Goal: Communication & Community: Answer question/provide support

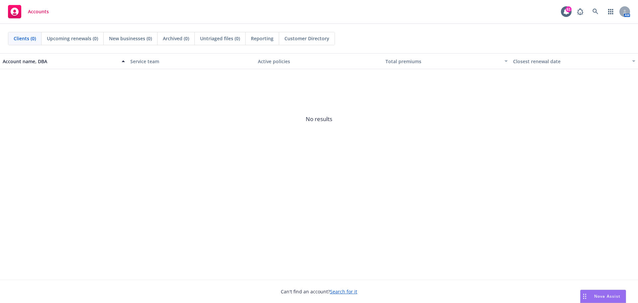
drag, startPoint x: 588, startPoint y: 296, endPoint x: 566, endPoint y: 288, distance: 22.8
click at [588, 295] on div "Drag to move" at bounding box center [584, 296] width 8 height 13
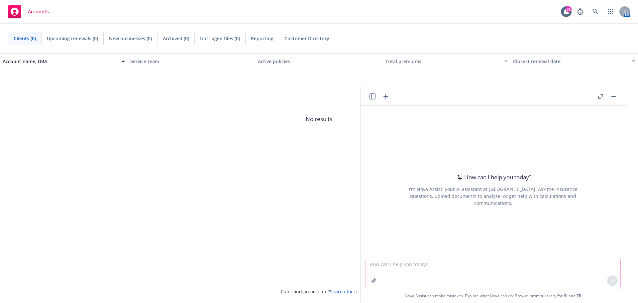
click at [489, 269] on textarea at bounding box center [493, 273] width 254 height 31
click at [612, 282] on button at bounding box center [612, 280] width 11 height 11
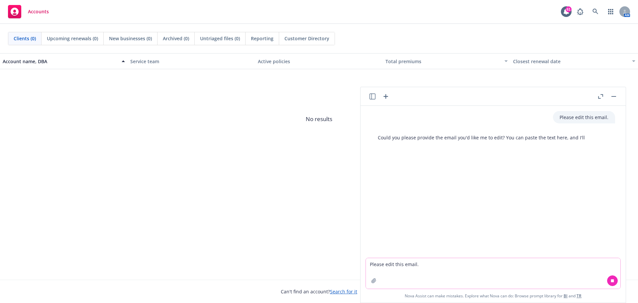
paste textarea "Attached for your preliminary review is Grove Collaborative’s 2026 Renewal and …"
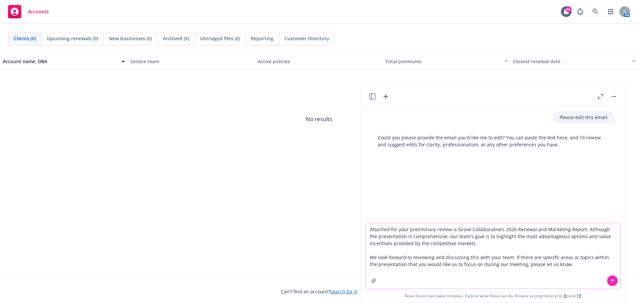
type textarea "Attached for your preliminary review is Grove Collaborative’s 2026 Renewal and …"
click at [612, 282] on icon at bounding box center [612, 280] width 0 height 3
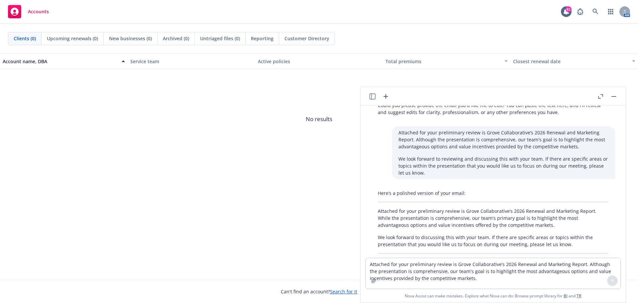
scroll to position [59, 0]
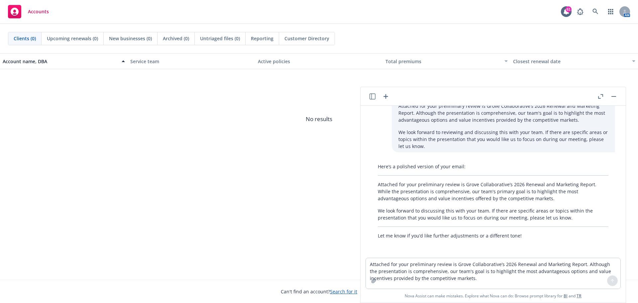
click at [423, 183] on p "Attached for your preliminary review is Grove Collaborative’s 2026 Renewal and …" at bounding box center [493, 191] width 231 height 21
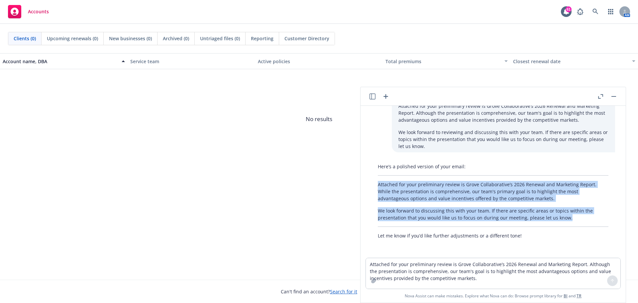
drag, startPoint x: 378, startPoint y: 183, endPoint x: 580, endPoint y: 219, distance: 205.3
click at [580, 219] on div "Here’s a polished version of your email: Attached for your preliminary review i…" at bounding box center [493, 200] width 244 height 81
copy div "Attached for your preliminary review is Grove Collaborative’s 2026 Renewal and …"
